Goal: Information Seeking & Learning: Find specific fact

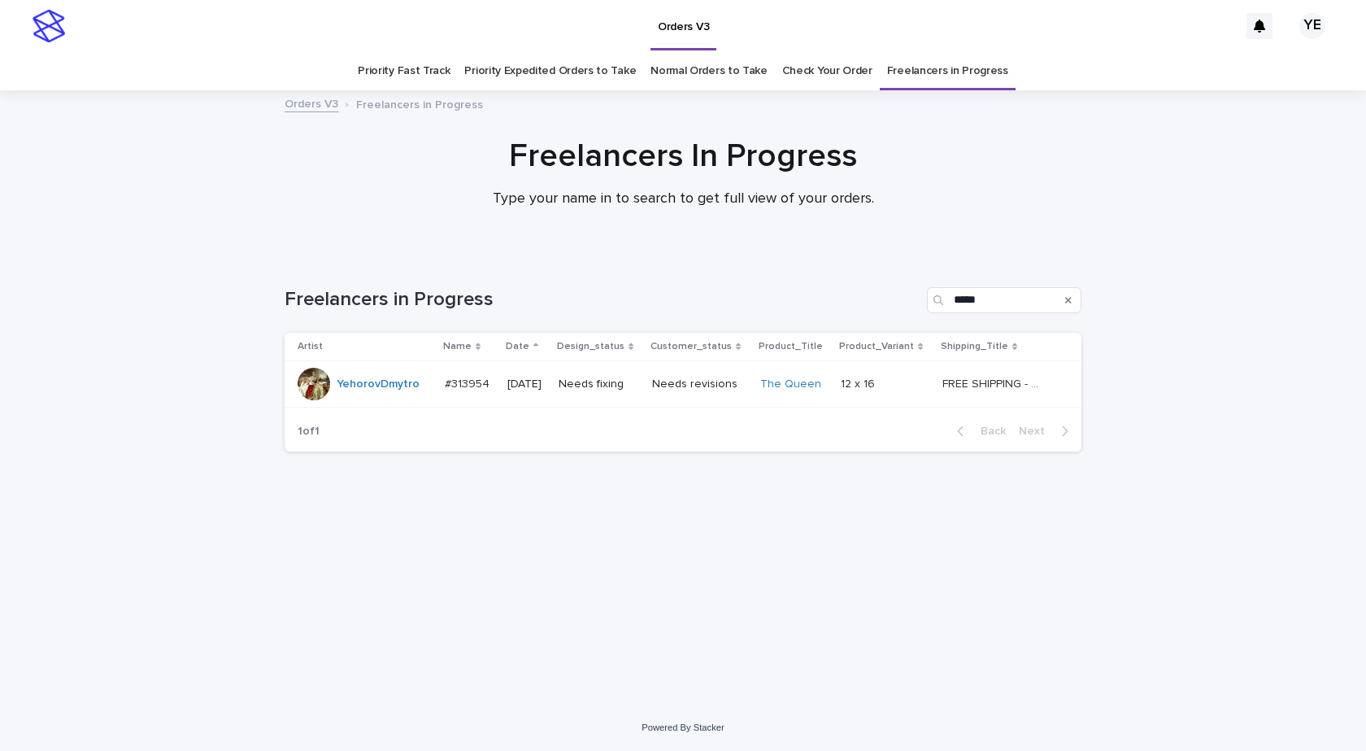
click at [377, 394] on div "YehorovDmytro" at bounding box center [378, 384] width 83 height 27
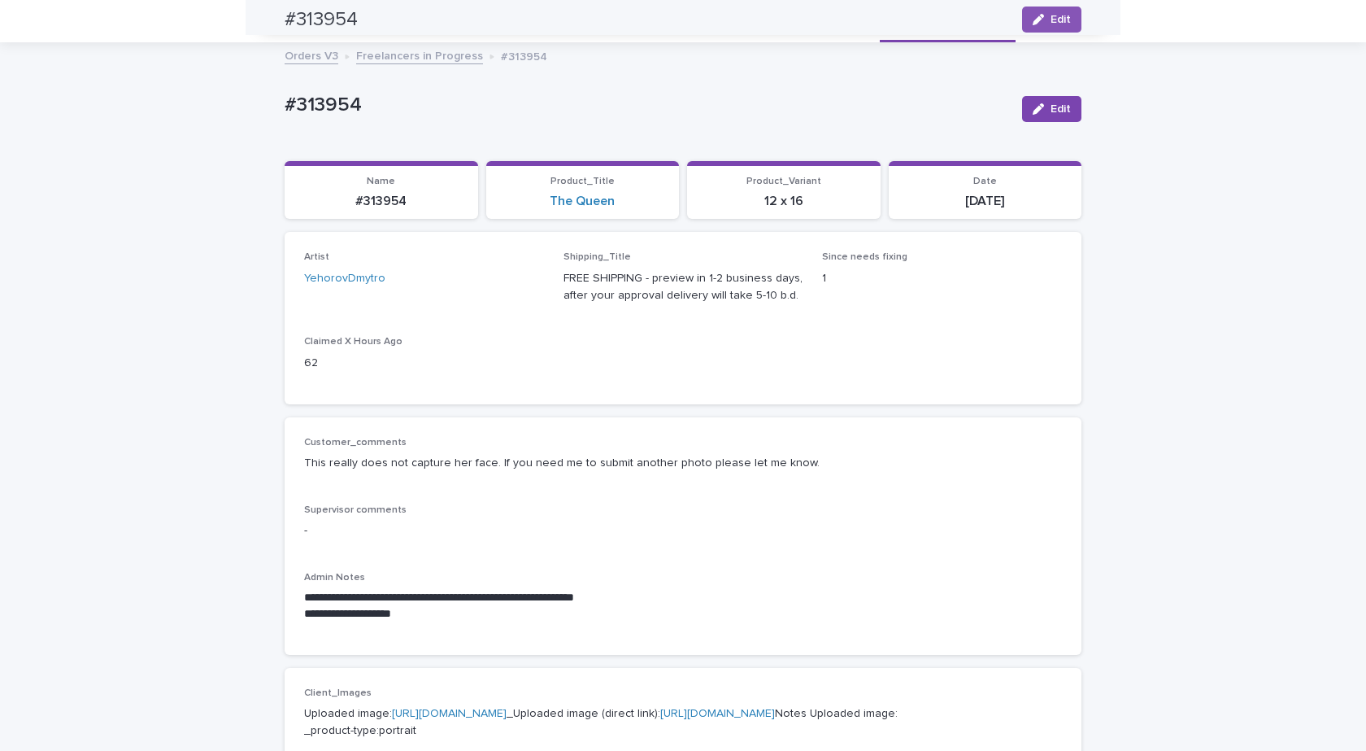
scroll to position [35, 0]
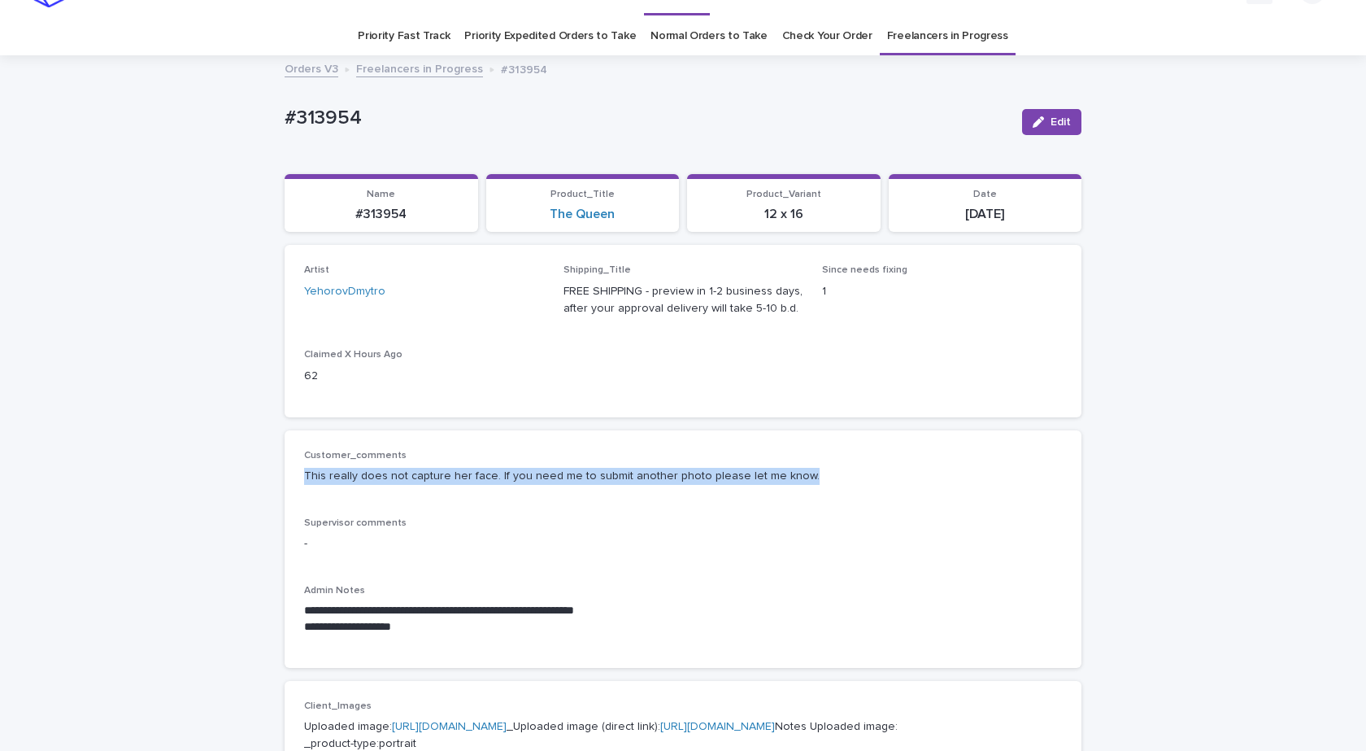
drag, startPoint x: 822, startPoint y: 485, endPoint x: 289, endPoint y: 502, distance: 532.9
click at [289, 502] on div "**********" at bounding box center [683, 548] width 797 height 237
copy p "This really does not capture her face. If you need me to submit another photo p…"
click at [404, 61] on link "Freelancers in Progress" at bounding box center [419, 68] width 127 height 19
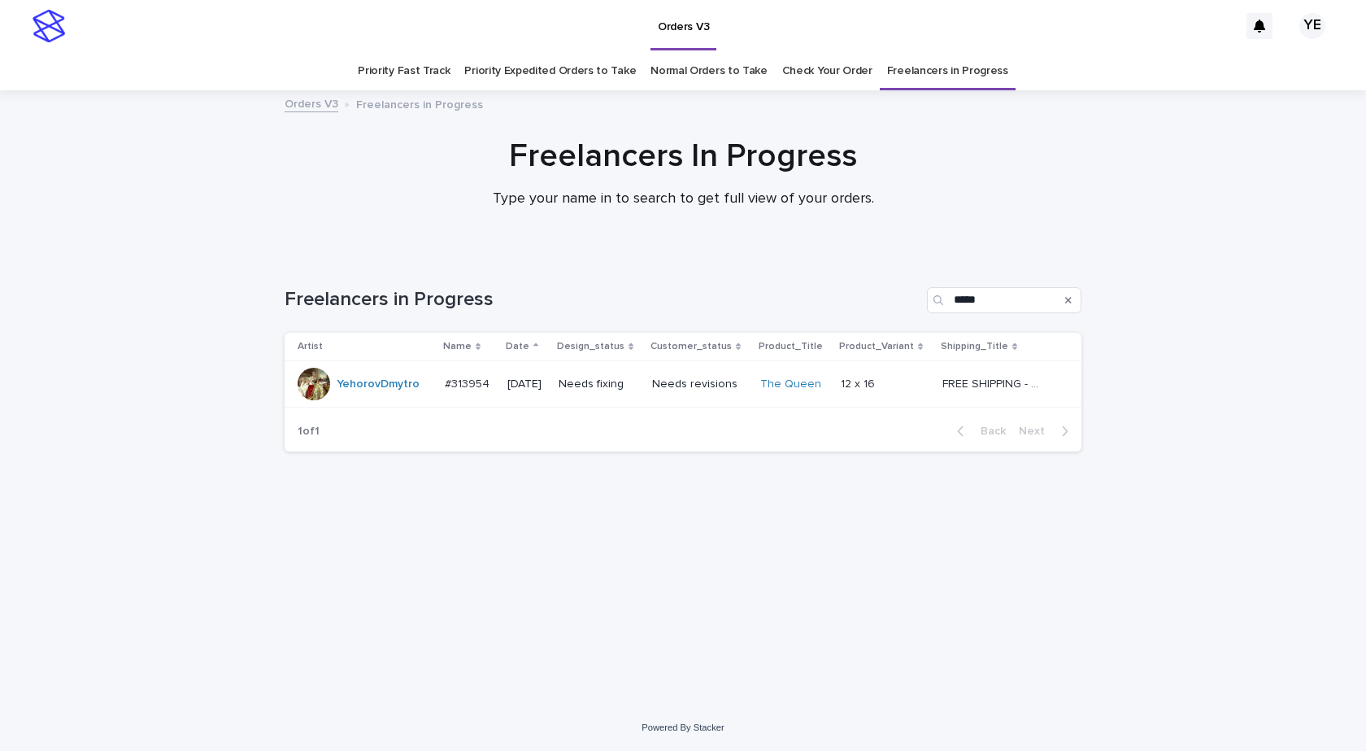
click at [377, 399] on div "YehorovDmytro" at bounding box center [365, 384] width 134 height 33
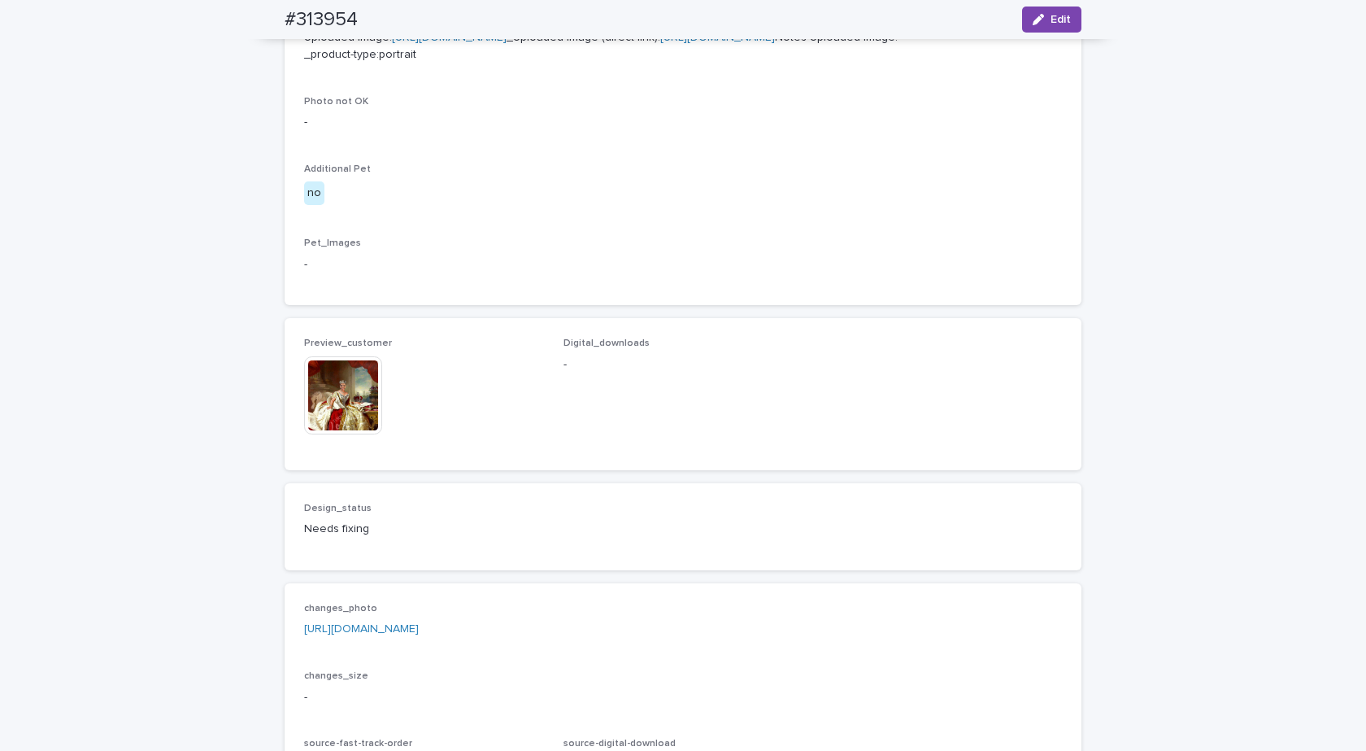
scroll to position [732, 0]
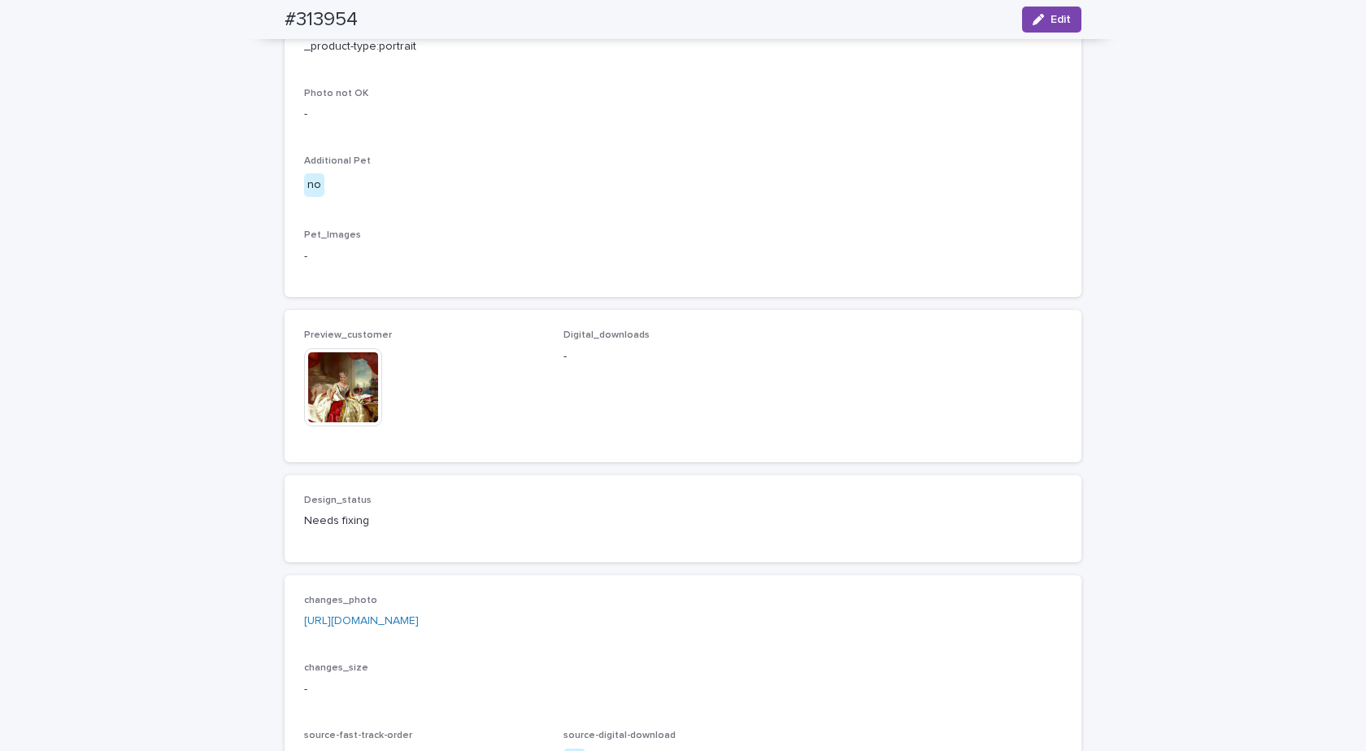
click at [329, 426] on img at bounding box center [343, 387] width 78 height 78
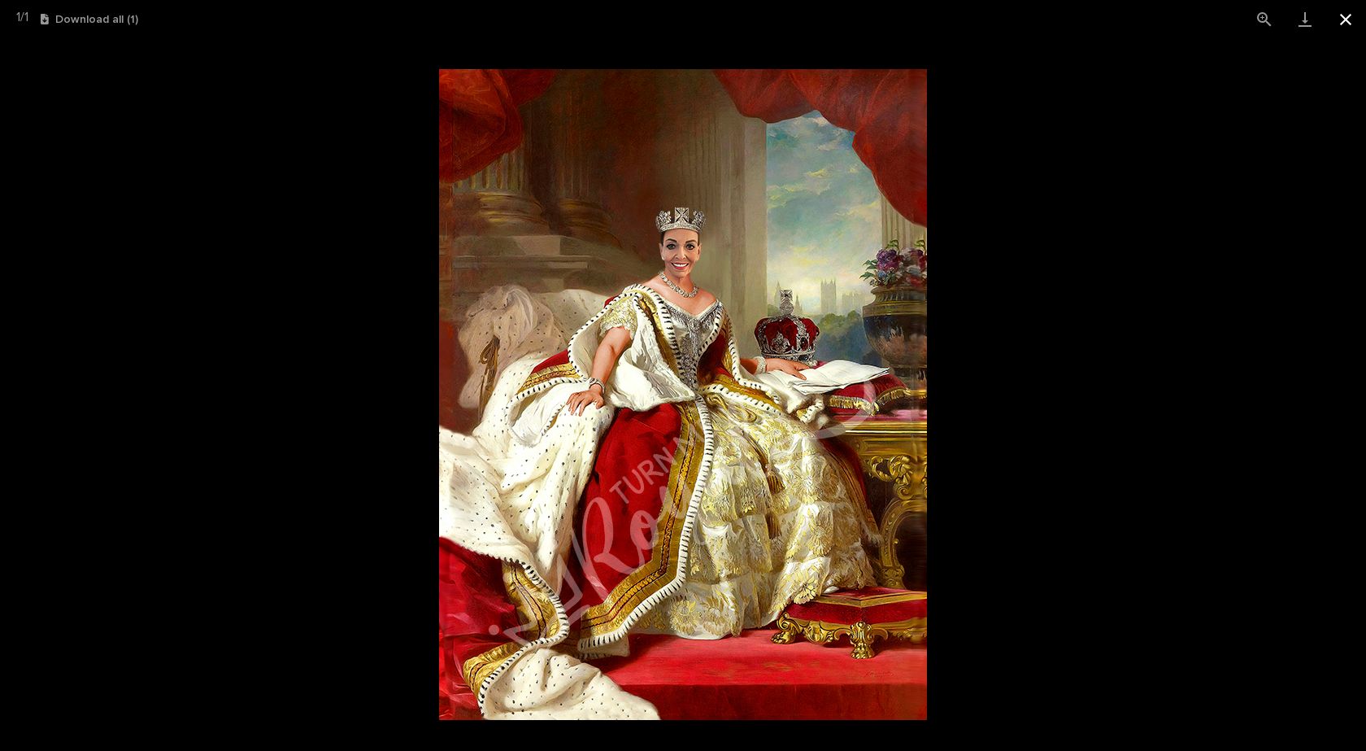
click at [1341, 18] on button "Close gallery" at bounding box center [1345, 19] width 41 height 38
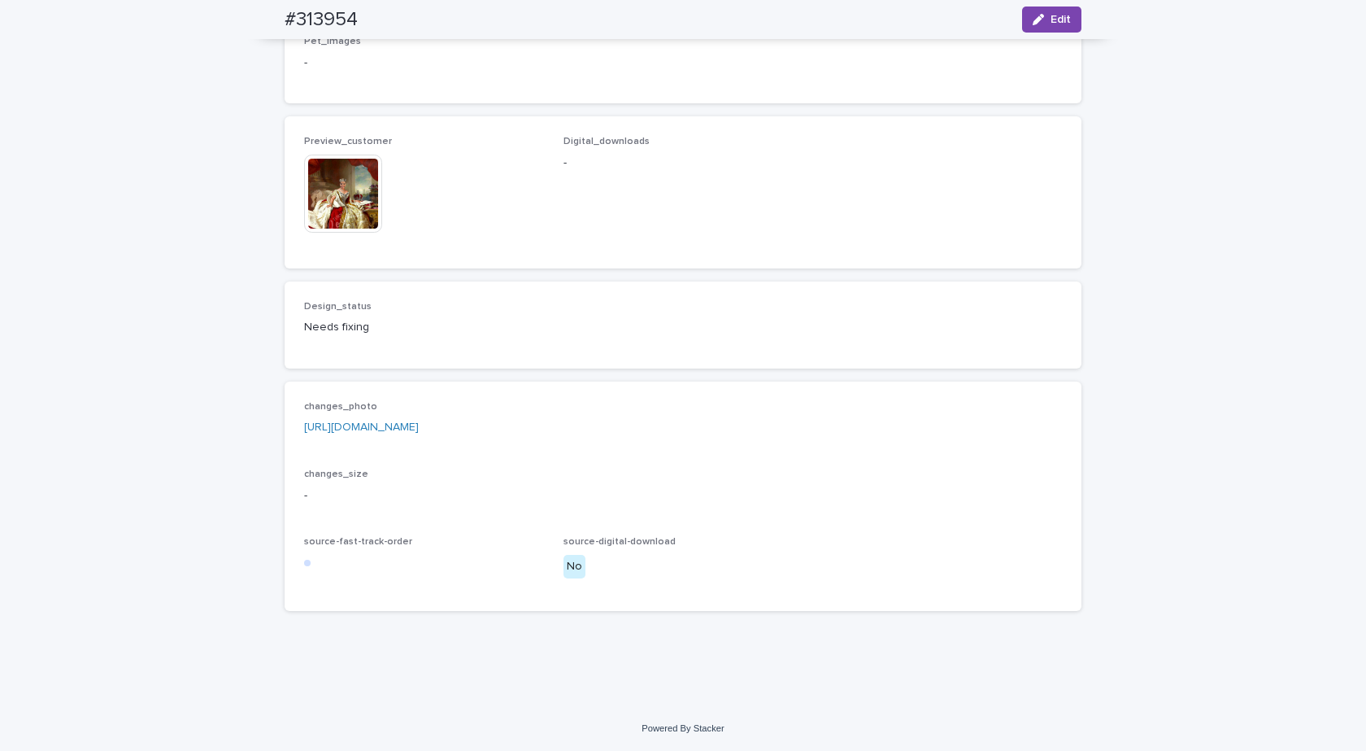
scroll to position [1011, 0]
click at [419, 427] on link "[URL][DOMAIN_NAME]" at bounding box center [361, 426] width 115 height 11
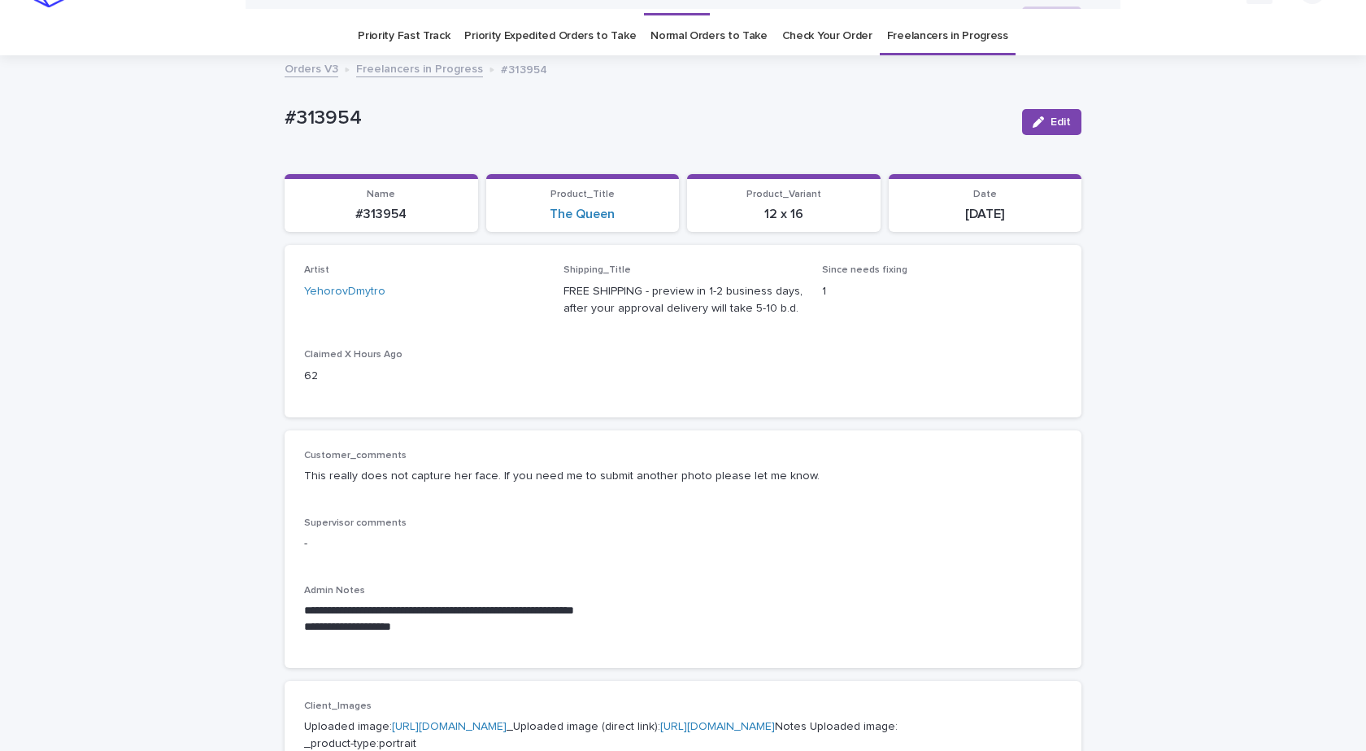
scroll to position [0, 0]
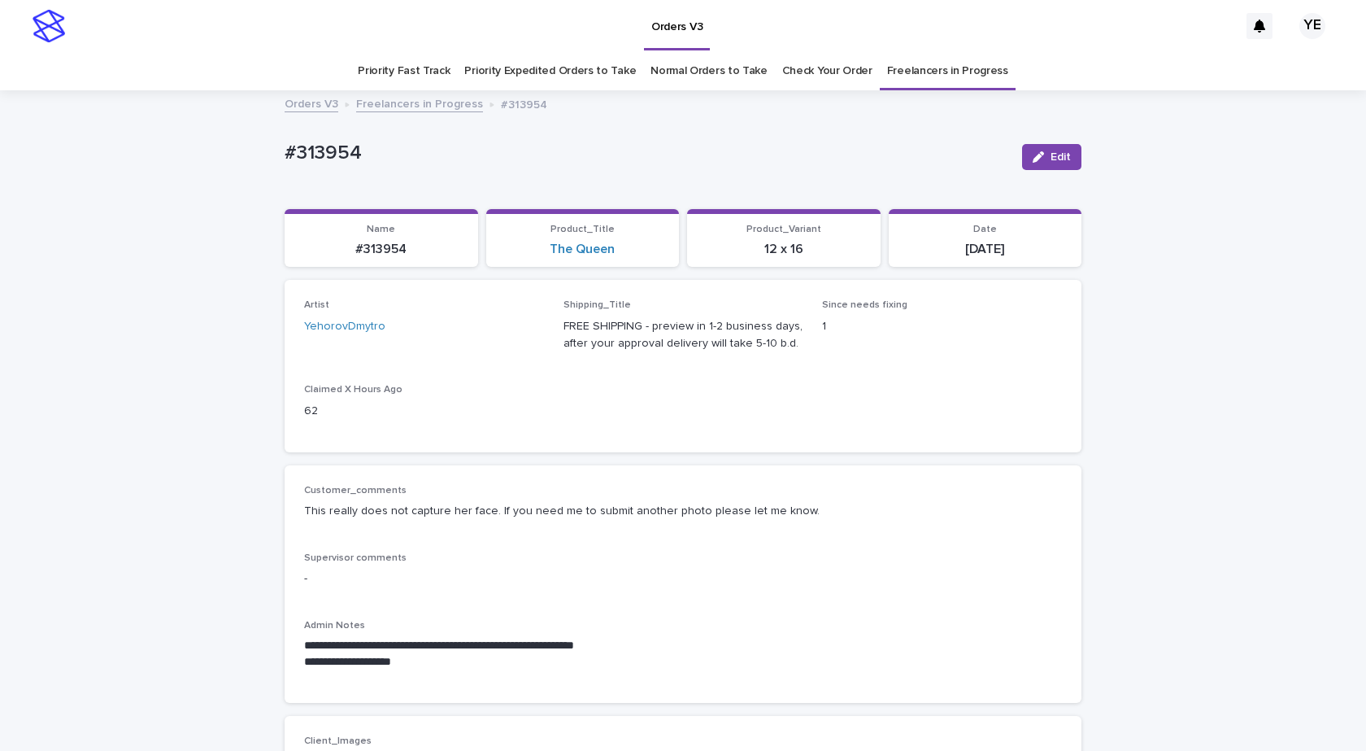
click at [380, 108] on link "Freelancers in Progress" at bounding box center [419, 103] width 127 height 19
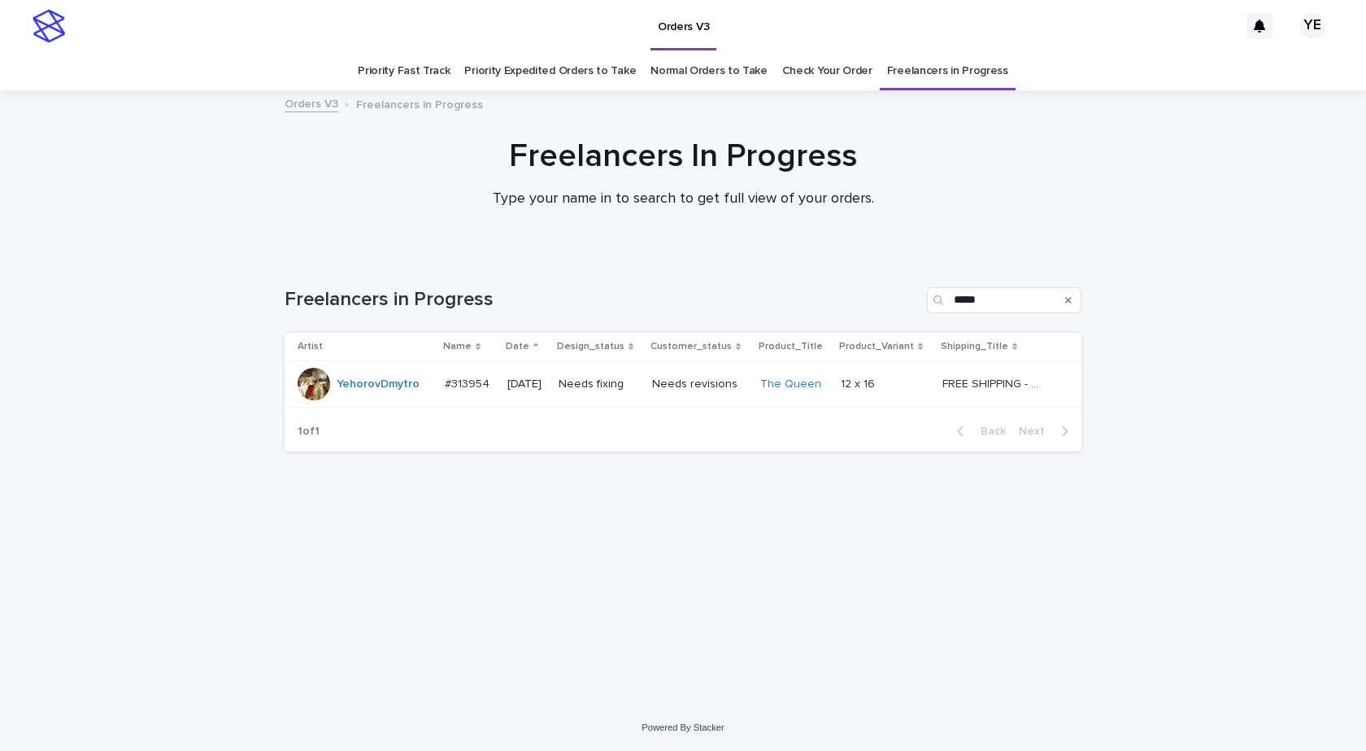
click at [358, 399] on div "YehorovDmytro" at bounding box center [365, 384] width 134 height 33
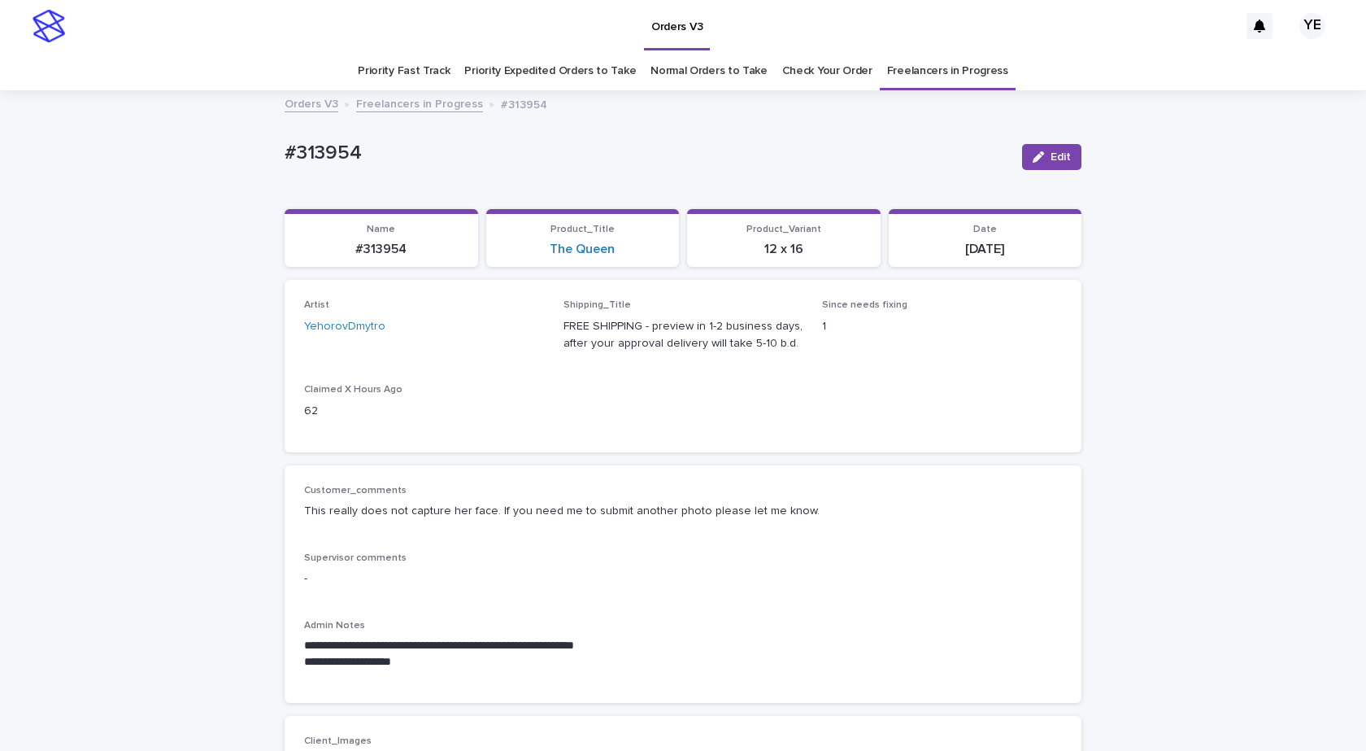
scroll to position [52, 0]
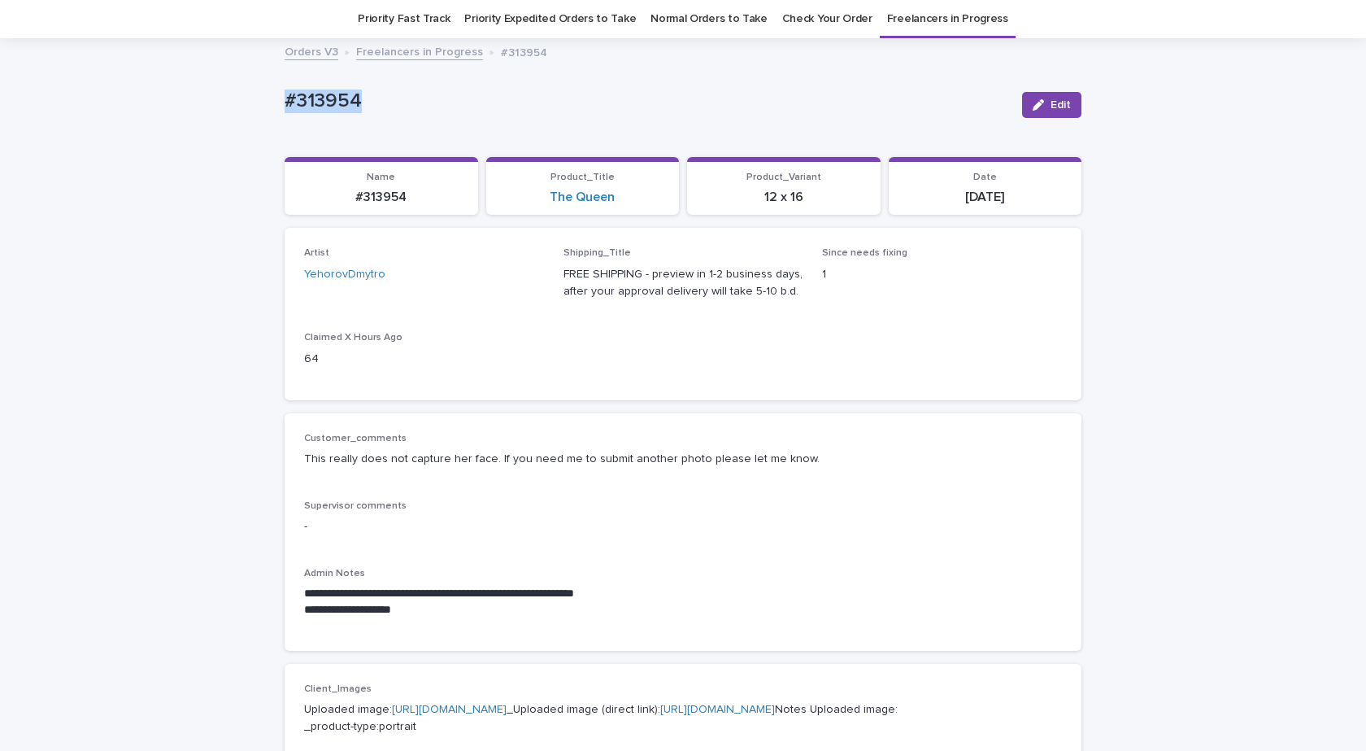
drag, startPoint x: 396, startPoint y: 94, endPoint x: 205, endPoint y: 76, distance: 191.9
copy p "#313954"
click at [420, 105] on p "#313954" at bounding box center [647, 101] width 725 height 24
drag, startPoint x: 380, startPoint y: 104, endPoint x: 223, endPoint y: 103, distance: 156.9
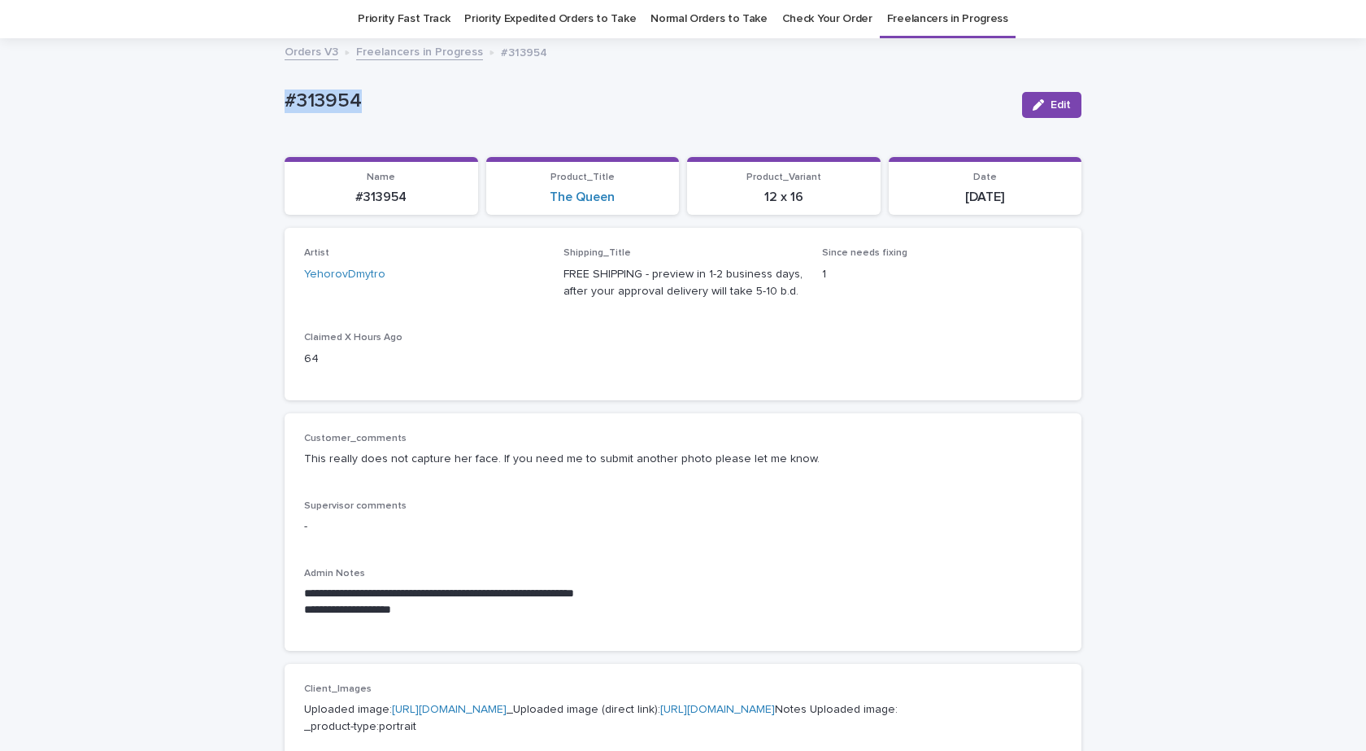
copy p "#313954"
